Goal: Task Accomplishment & Management: Use online tool/utility

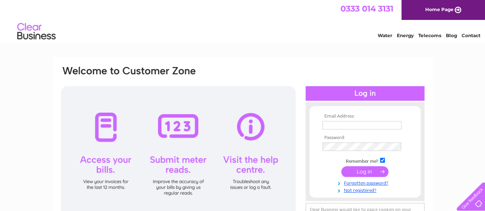
type input "info@onelounge.co.uk"
click at [366, 172] on input "submit" at bounding box center [365, 172] width 47 height 11
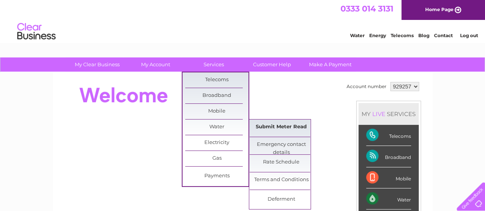
click at [291, 131] on link "Submit Meter Read" at bounding box center [281, 127] width 63 height 15
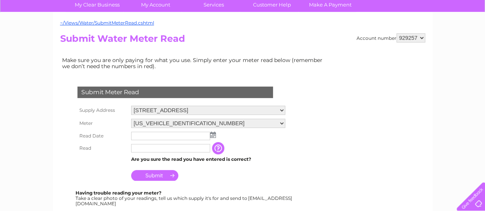
scroll to position [77, 0]
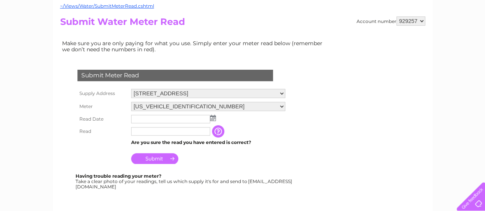
click at [211, 118] on img at bounding box center [213, 118] width 6 height 6
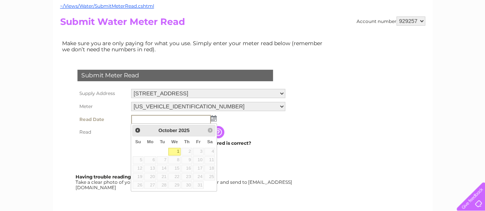
click at [177, 151] on link "1" at bounding box center [174, 152] width 12 height 8
type input "2025/10/01"
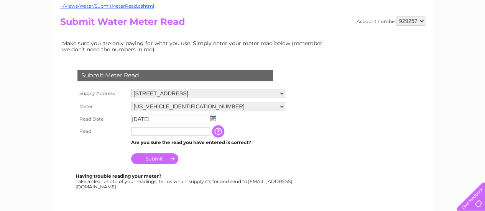
click at [155, 130] on input "text" at bounding box center [170, 131] width 79 height 8
type input "00968"
click at [158, 159] on input "Submit" at bounding box center [154, 159] width 47 height 11
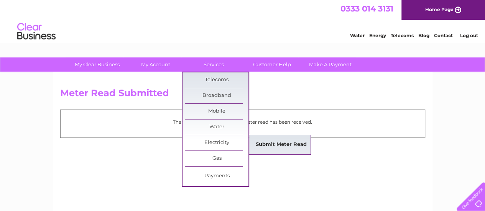
click at [267, 144] on link "Submit Meter Read" at bounding box center [281, 144] width 63 height 15
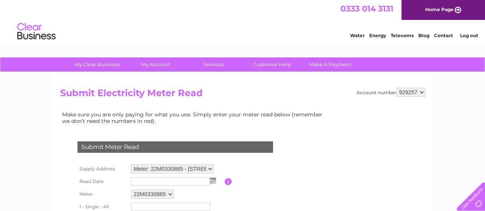
click at [211, 180] on img at bounding box center [213, 181] width 6 height 6
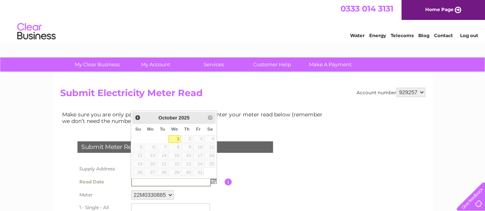
click at [179, 138] on link "1" at bounding box center [174, 139] width 12 height 8
type input "2025/10/01"
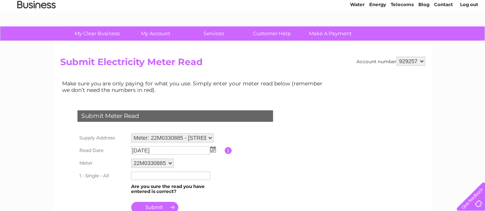
scroll to position [38, 0]
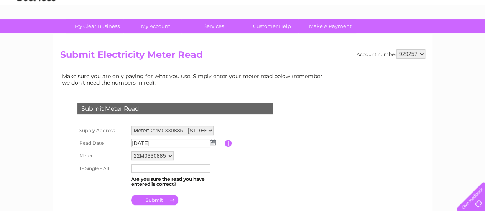
click at [149, 168] on input "text" at bounding box center [170, 169] width 79 height 8
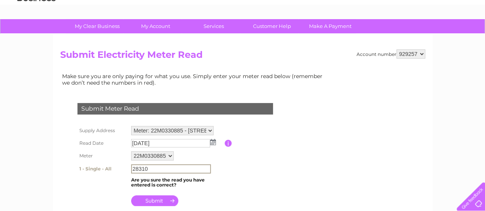
type input "28310"
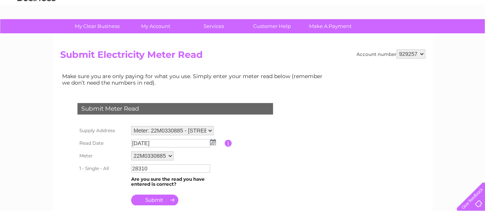
click at [154, 200] on input "submit" at bounding box center [154, 200] width 47 height 11
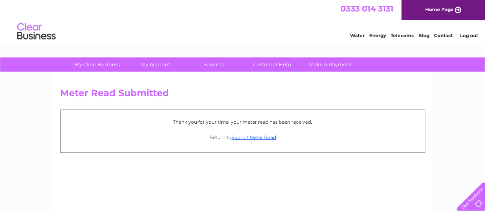
click at [469, 36] on link "Log out" at bounding box center [469, 36] width 18 height 6
